Goal: Transaction & Acquisition: Purchase product/service

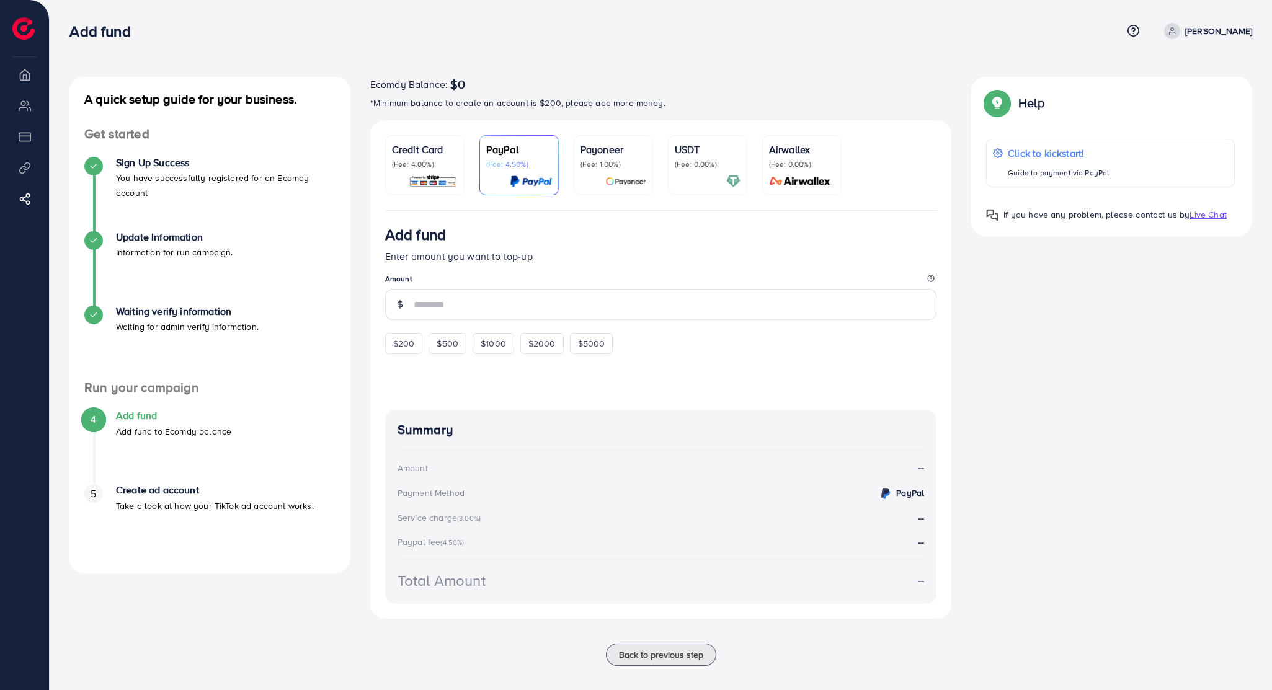
click at [22, 96] on li "My ad accounts" at bounding box center [24, 105] width 49 height 25
click at [23, 112] on li "My ad accounts" at bounding box center [24, 105] width 49 height 25
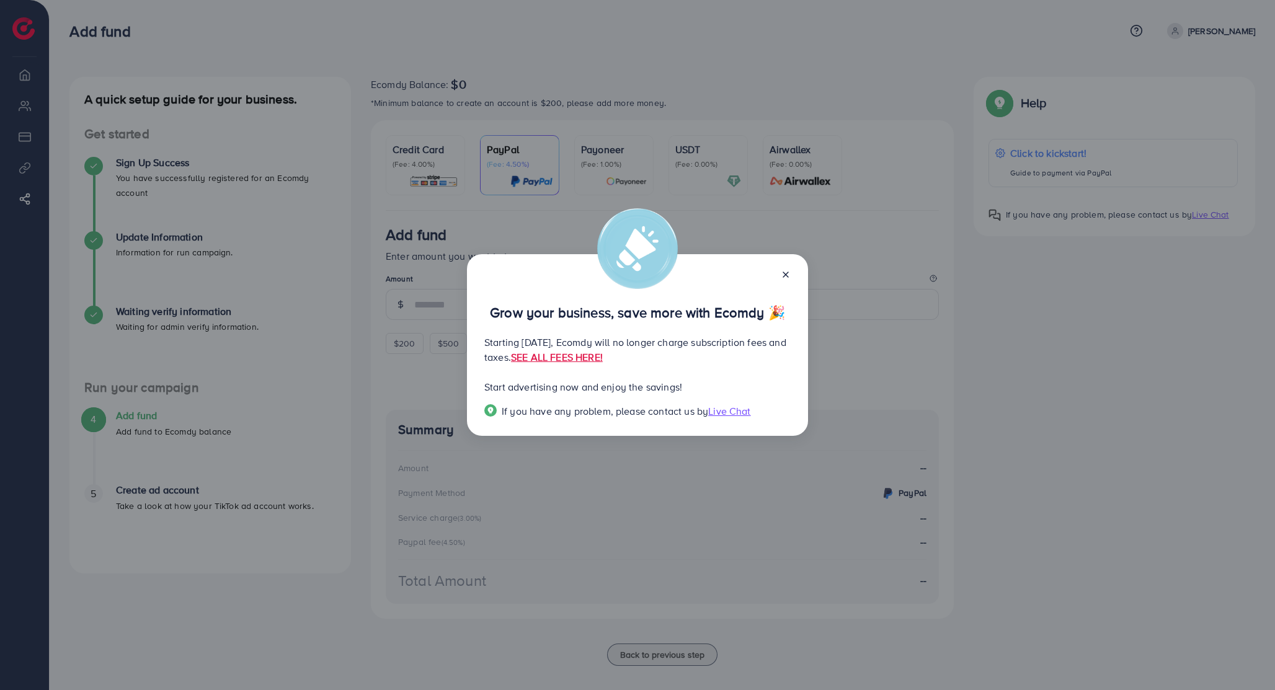
click at [784, 273] on line at bounding box center [786, 274] width 5 height 5
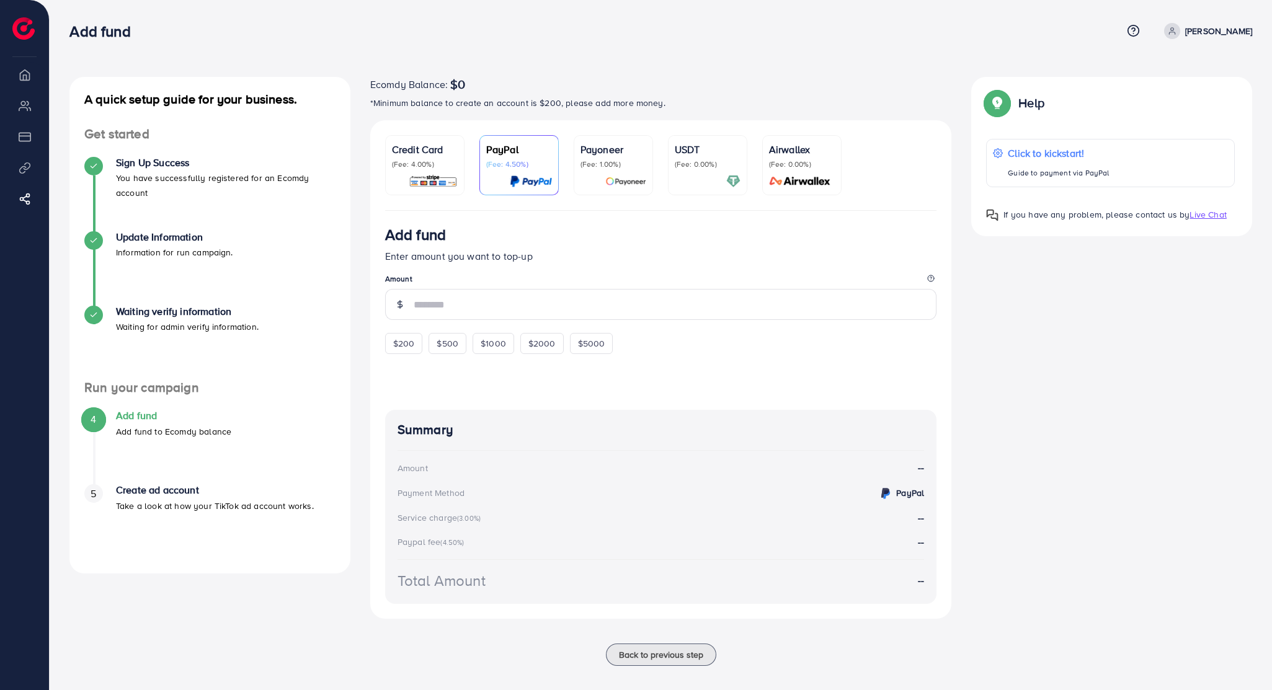
click at [27, 106] on li "My ad accounts" at bounding box center [24, 105] width 49 height 25
click at [435, 167] on p "(Fee: 4.00%)" at bounding box center [425, 164] width 66 height 10
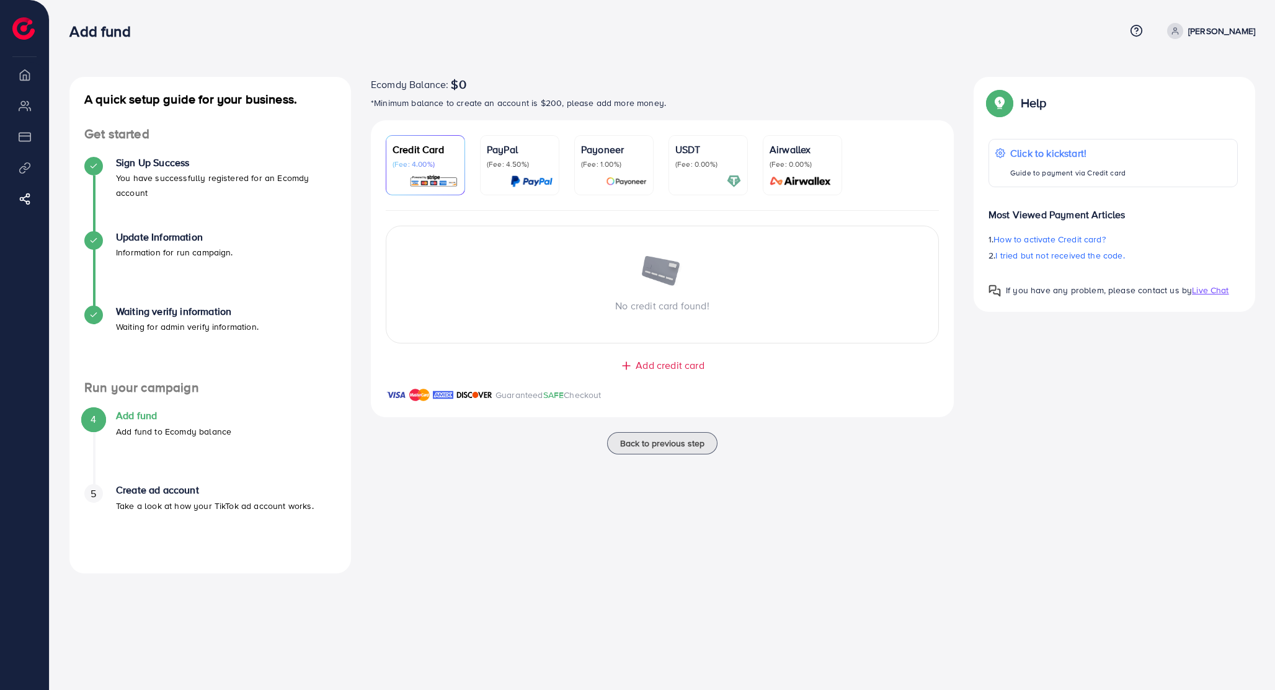
click at [518, 173] on div "PayPal (Fee: 4.50%)" at bounding box center [520, 165] width 66 height 47
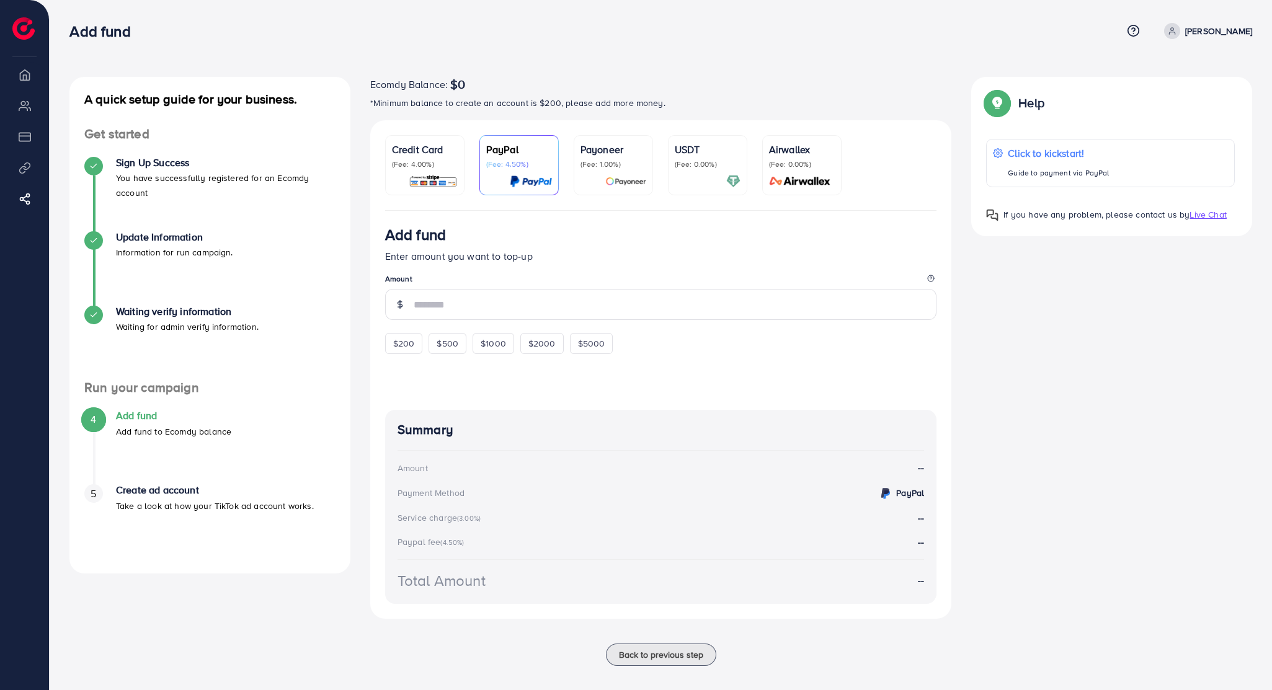
click at [609, 169] on div "Payoneer (Fee: 1.00%)" at bounding box center [614, 165] width 66 height 47
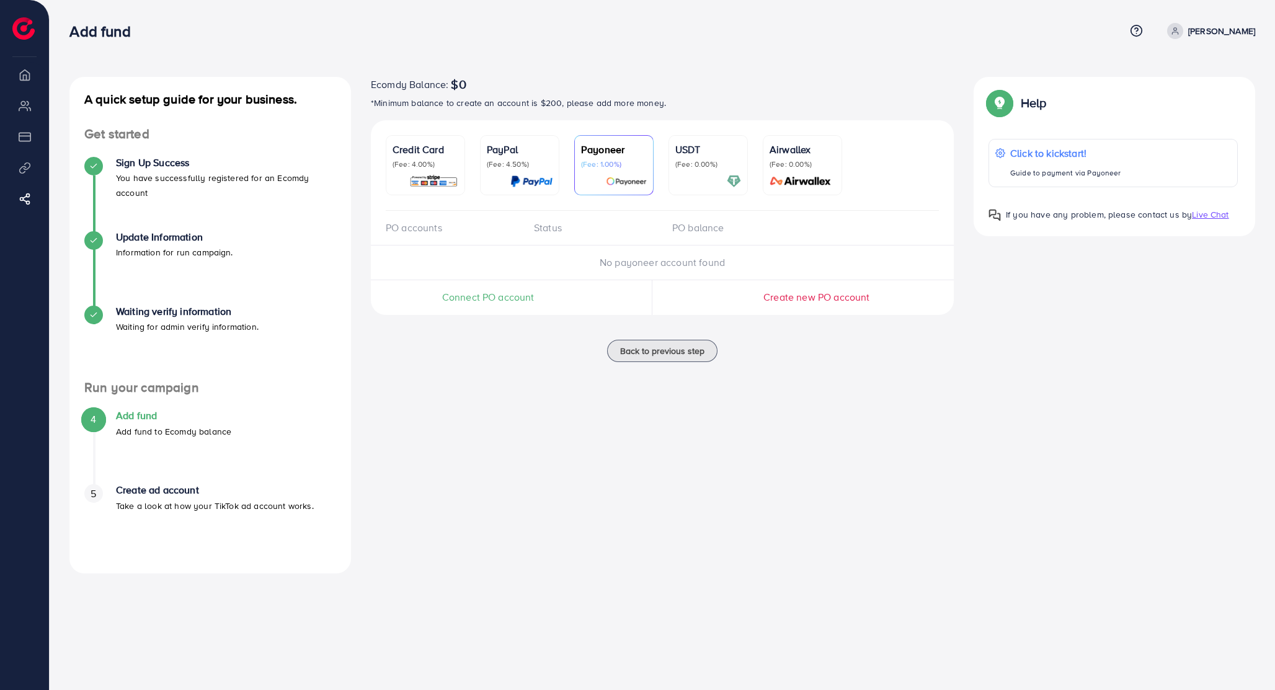
click at [446, 163] on p "(Fee: 4.00%)" at bounding box center [426, 164] width 66 height 10
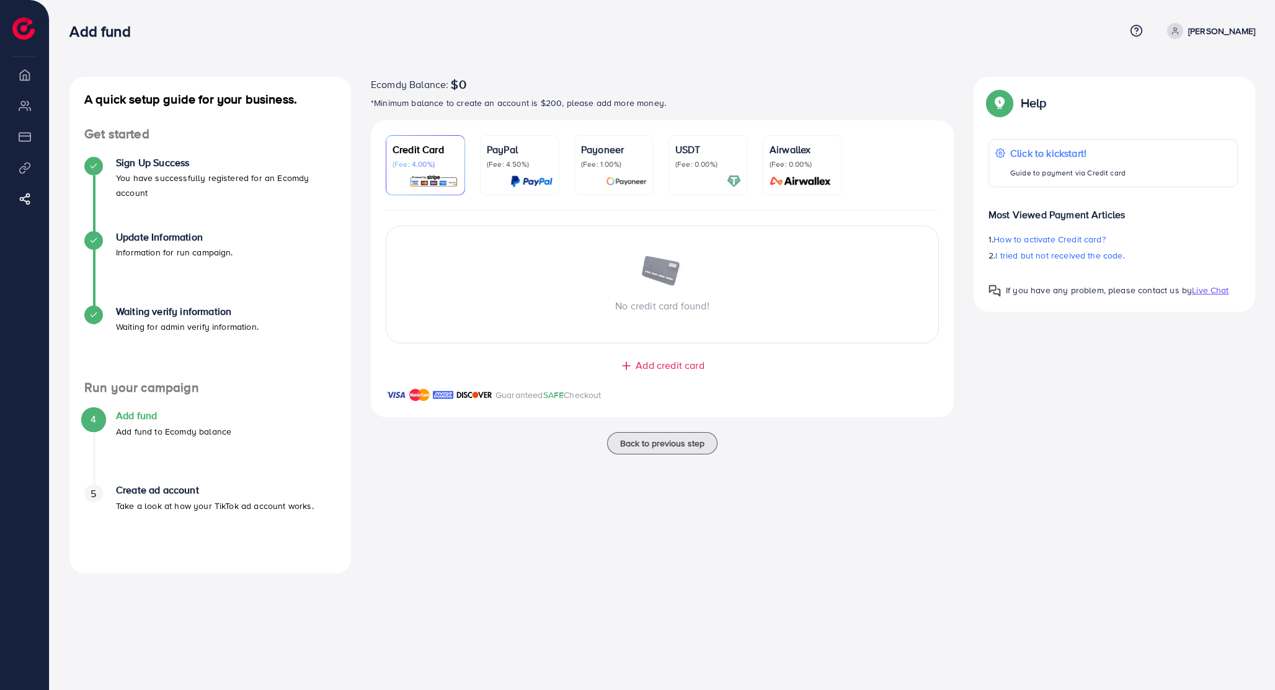
click at [26, 112] on li "My ad accounts" at bounding box center [24, 105] width 49 height 25
click at [13, 106] on li "My ad accounts" at bounding box center [24, 105] width 49 height 25
click at [29, 110] on li "My ad accounts" at bounding box center [24, 105] width 49 height 25
